Goal: Transaction & Acquisition: Purchase product/service

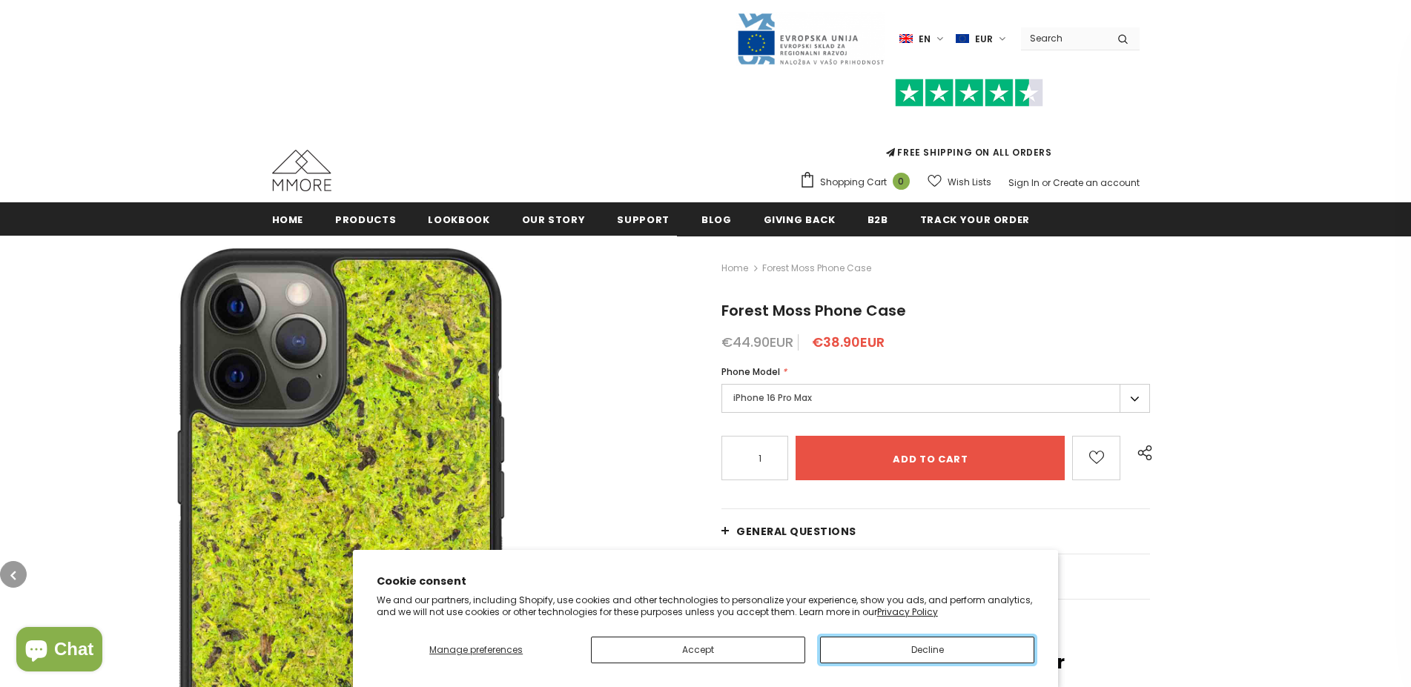
click at [936, 651] on button "Decline" at bounding box center [927, 650] width 214 height 27
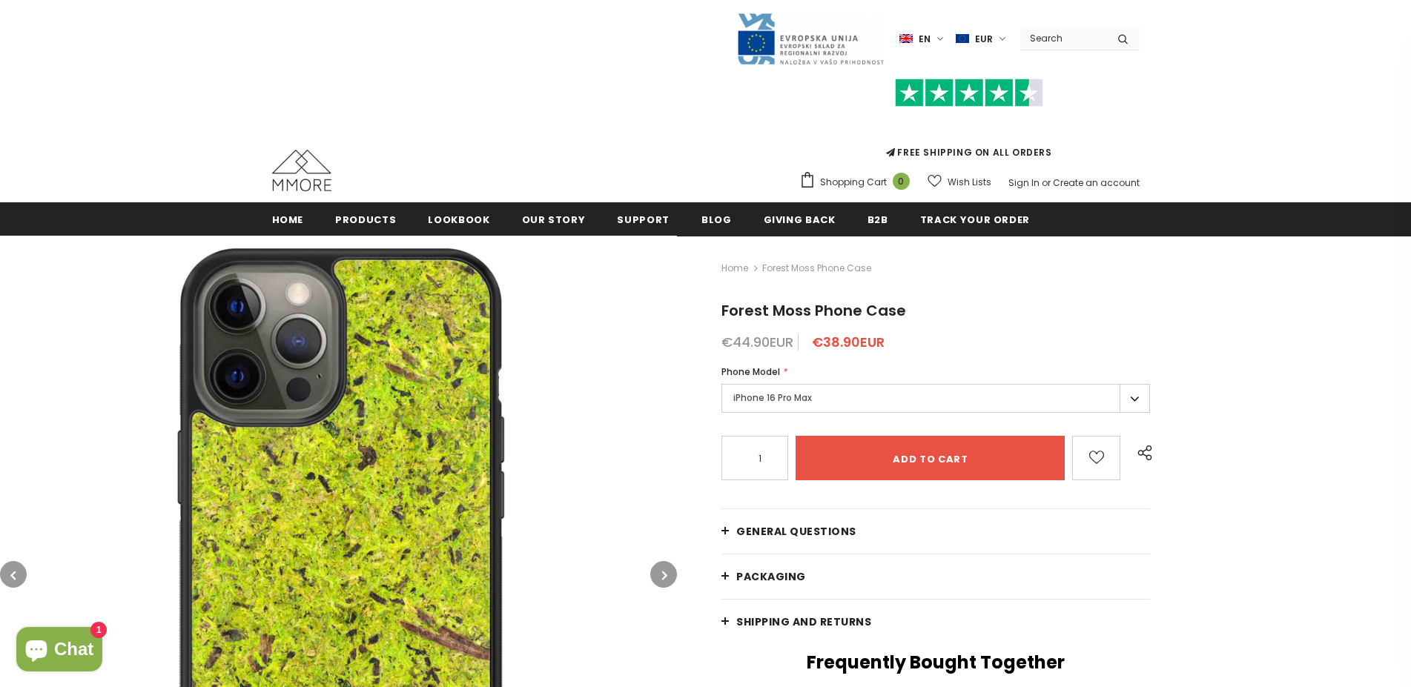
click at [667, 571] on button "button" at bounding box center [663, 574] width 27 height 27
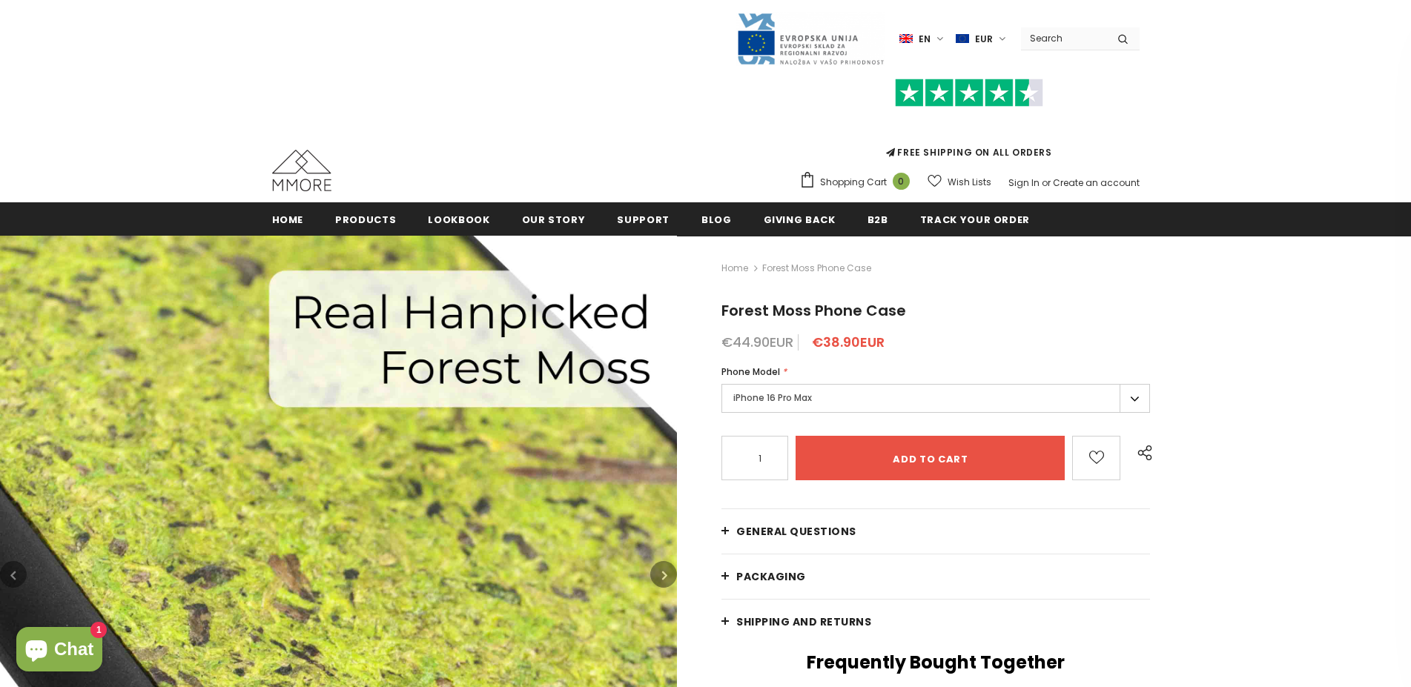
click at [666, 572] on icon "button" at bounding box center [664, 575] width 5 height 15
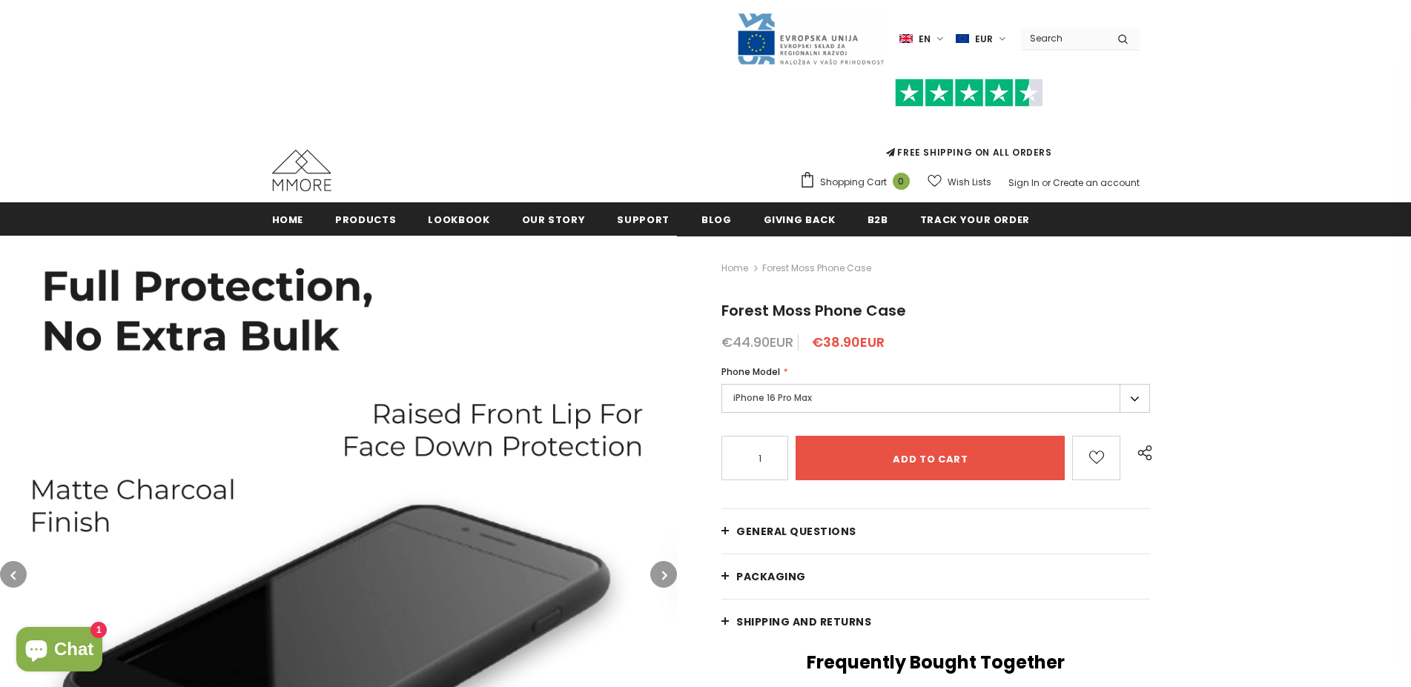
click at [666, 572] on icon "button" at bounding box center [664, 575] width 5 height 15
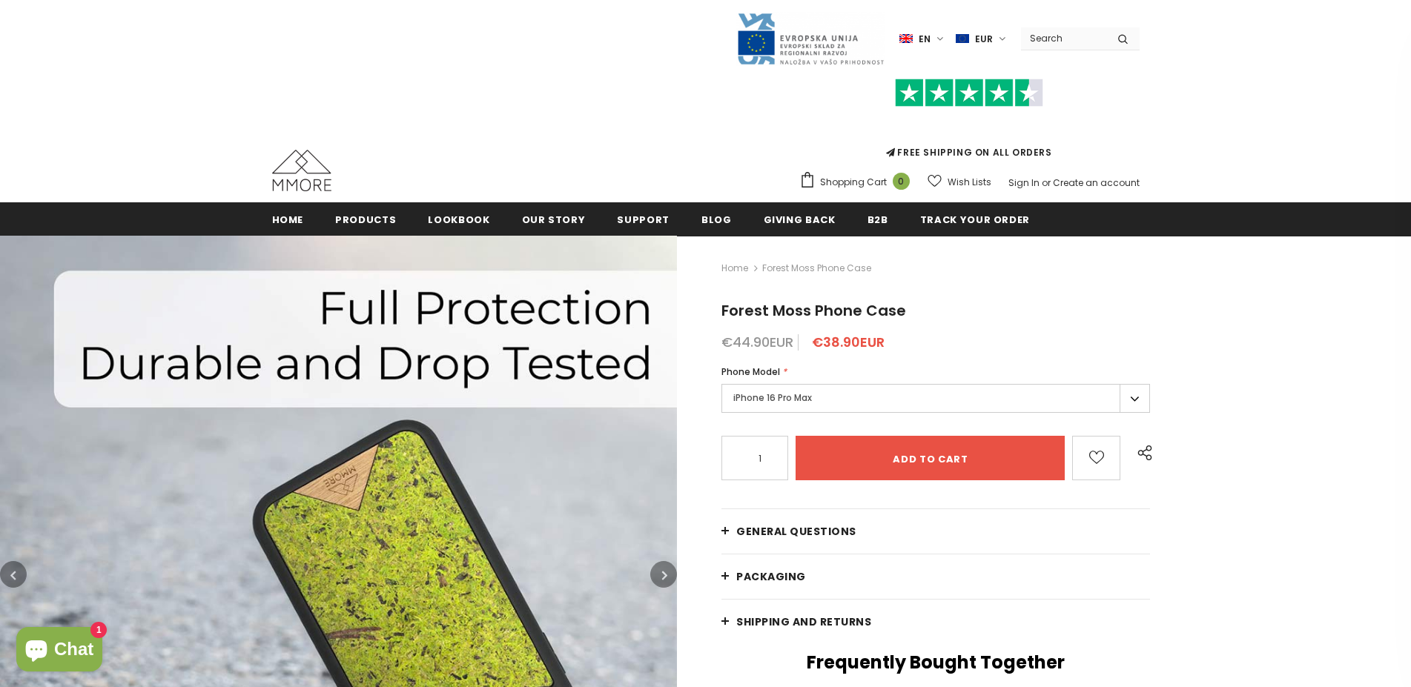
click at [666, 572] on icon "button" at bounding box center [664, 575] width 5 height 15
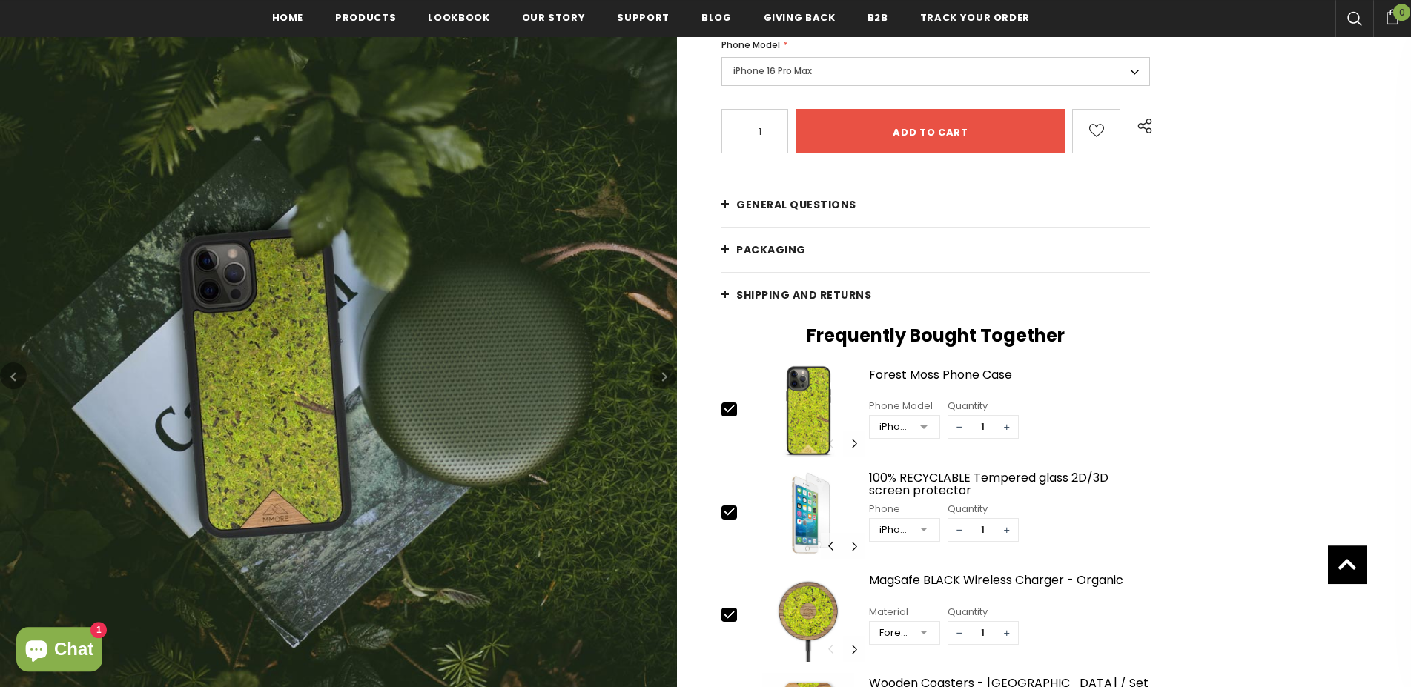
scroll to position [303, 0]
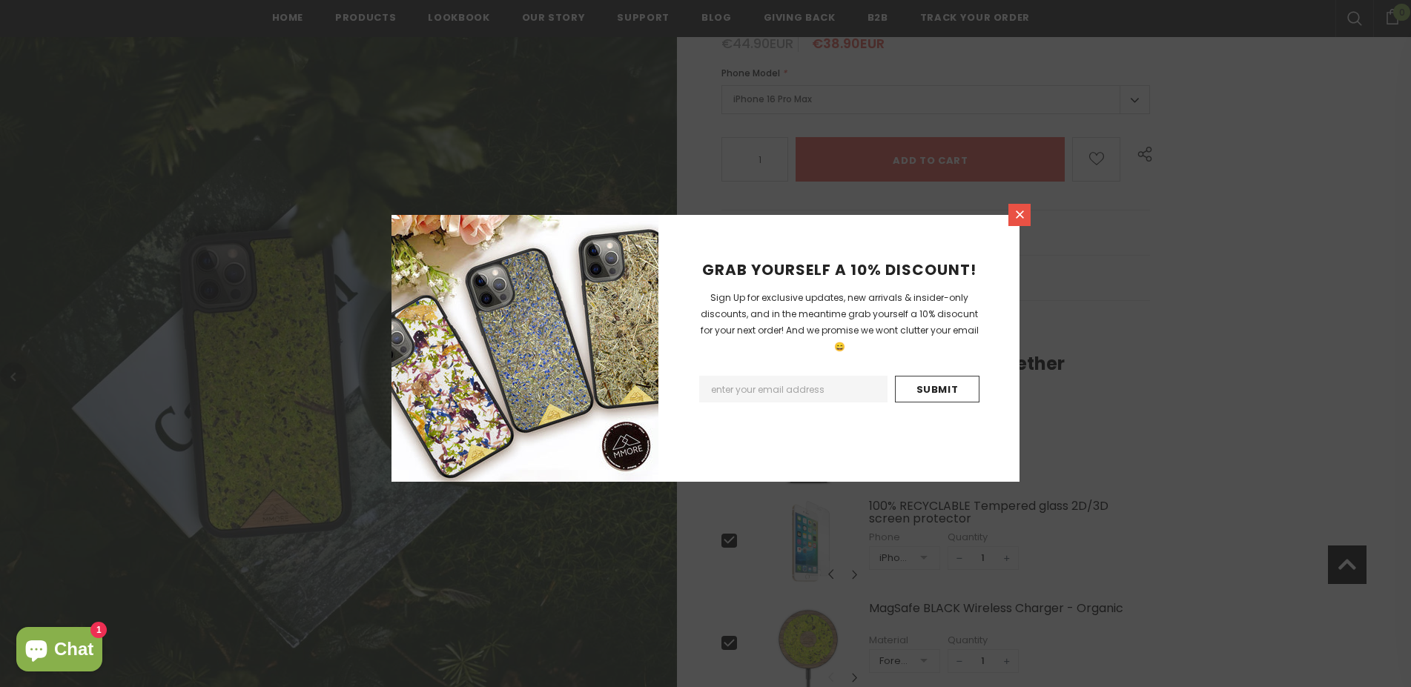
click at [1020, 221] on link at bounding box center [1019, 215] width 22 height 22
